Goal: Use online tool/utility: Utilize a website feature to perform a specific function

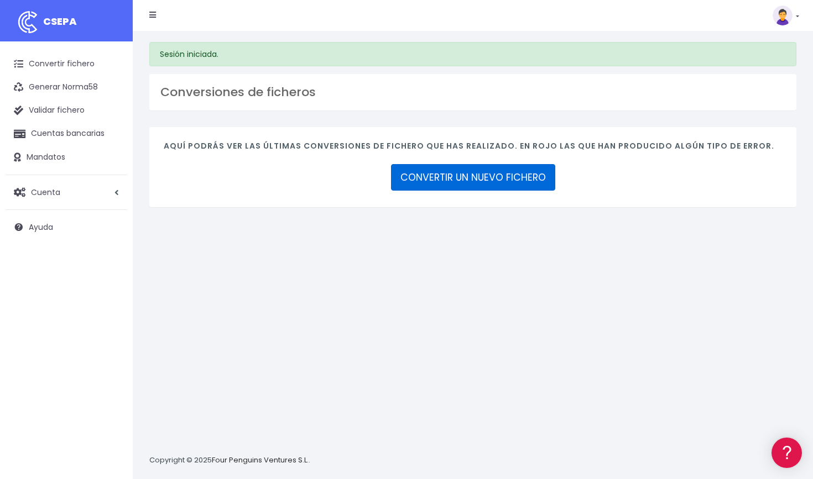
click at [504, 178] on link "CONVERTIR UN NUEVO FICHERO" at bounding box center [473, 177] width 164 height 27
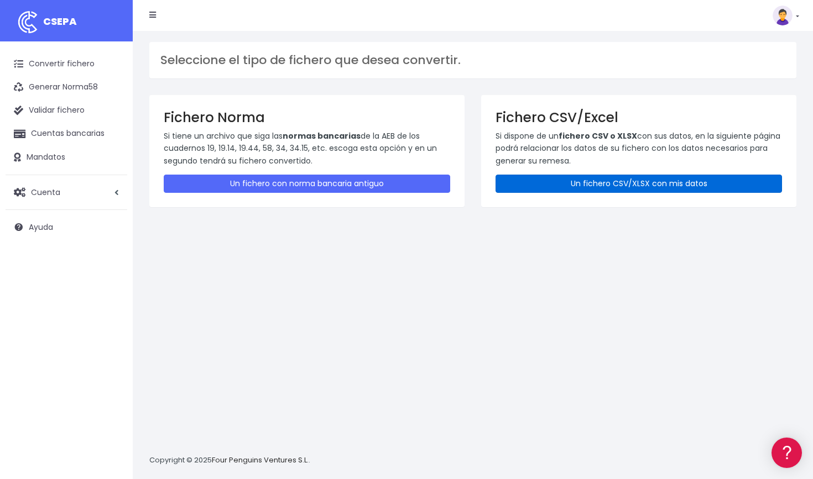
click at [610, 178] on link "Un fichero CSV/XLSX con mis datos" at bounding box center [638, 184] width 286 height 18
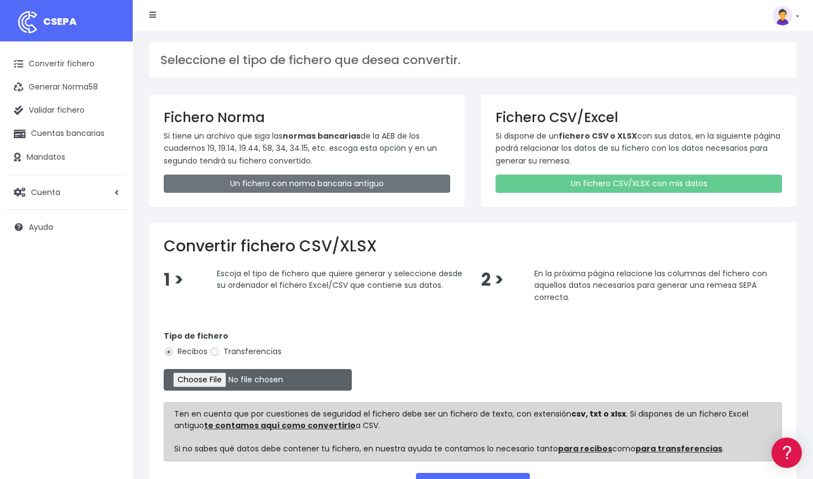
click at [194, 379] on input "file" at bounding box center [258, 380] width 188 height 22
type input "C:\fakepath\Remesa 29 agosto BBVA.csv"
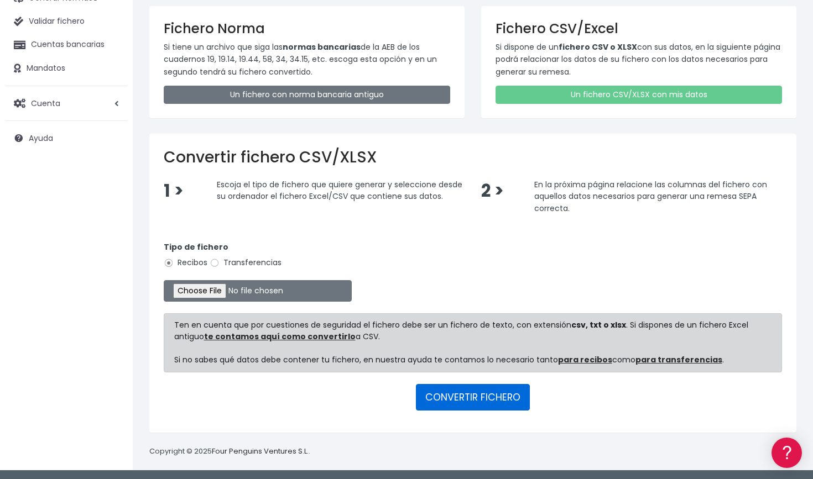
scroll to position [88, 0]
click at [507, 395] on button "CONVERTIR FICHERO" at bounding box center [473, 398] width 114 height 27
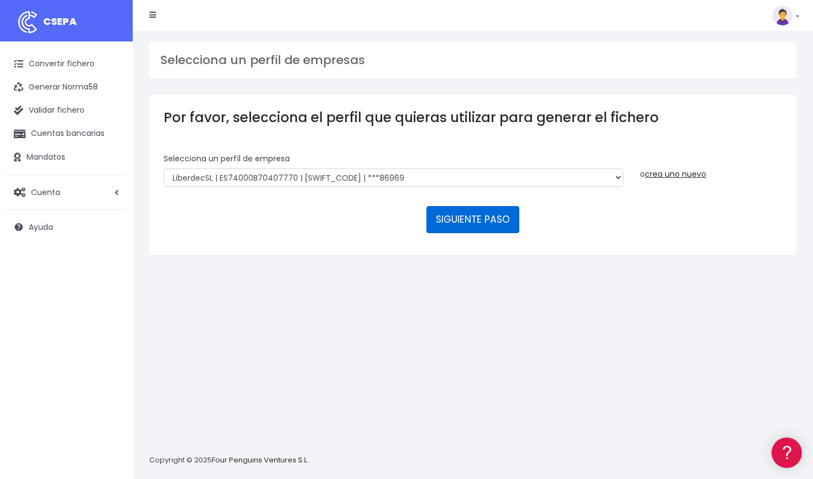
click at [471, 221] on button "SIGUIENTE PASO" at bounding box center [472, 219] width 93 height 27
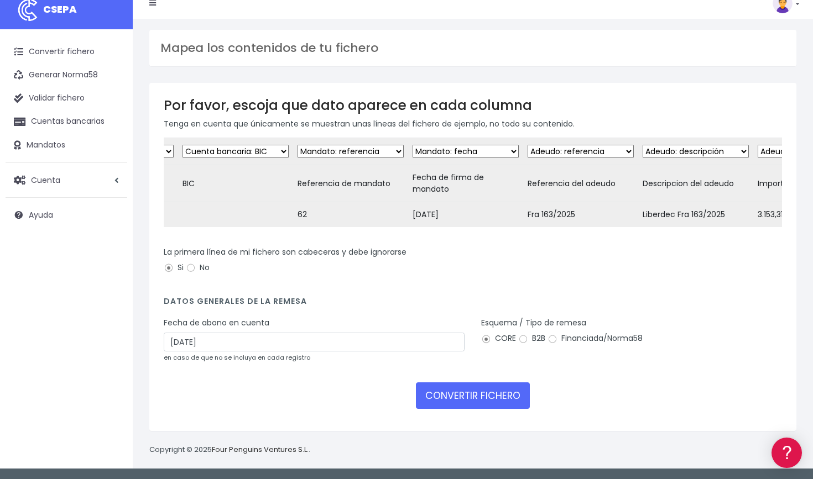
scroll to position [21, 0]
click at [551, 341] on input "Financiada/Norma58" at bounding box center [552, 340] width 10 height 10
radio input "true"
click at [501, 396] on button "CONVERTIR FICHERO" at bounding box center [473, 396] width 114 height 27
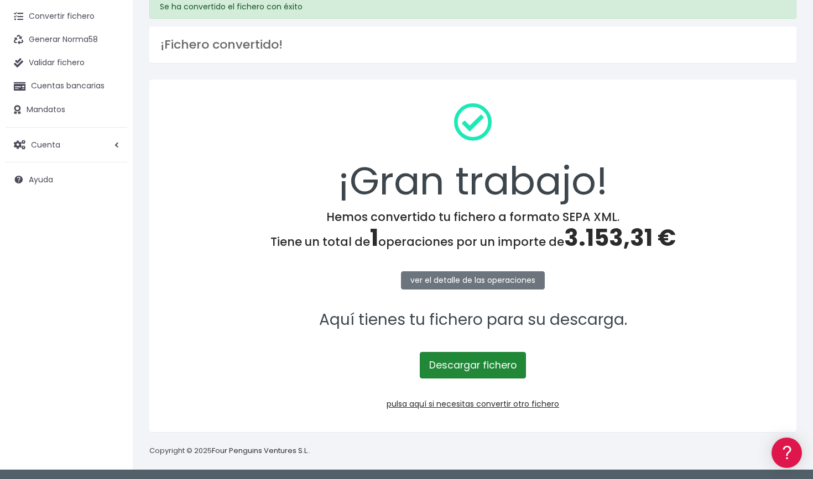
scroll to position [47, 0]
click at [498, 362] on link "Descargar fichero" at bounding box center [473, 366] width 106 height 27
